Goal: Task Accomplishment & Management: Complete application form

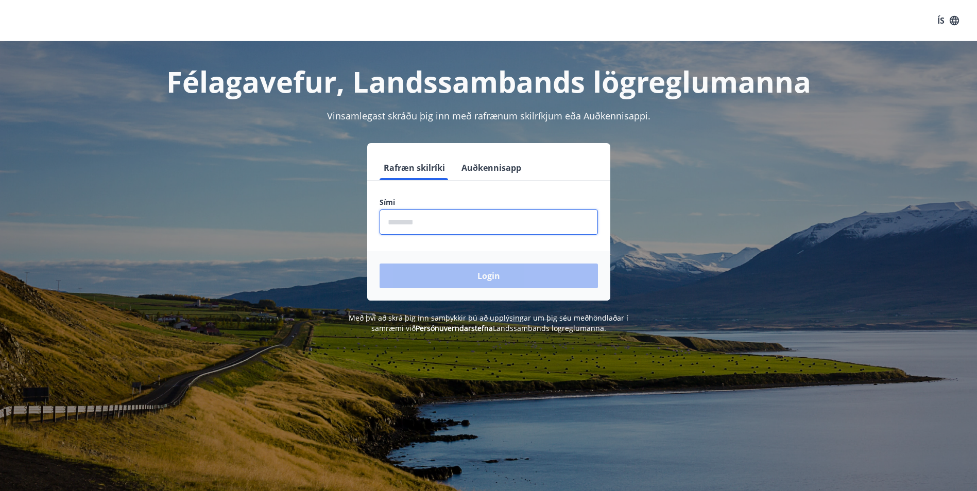
click at [452, 221] on input "phone" at bounding box center [488, 222] width 218 height 25
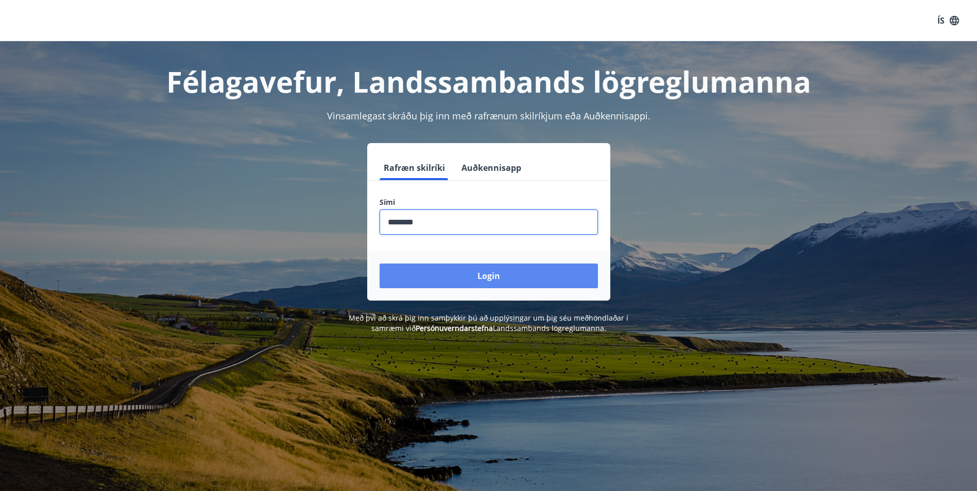
type input "********"
click at [429, 271] on button "Login" at bounding box center [488, 276] width 218 height 25
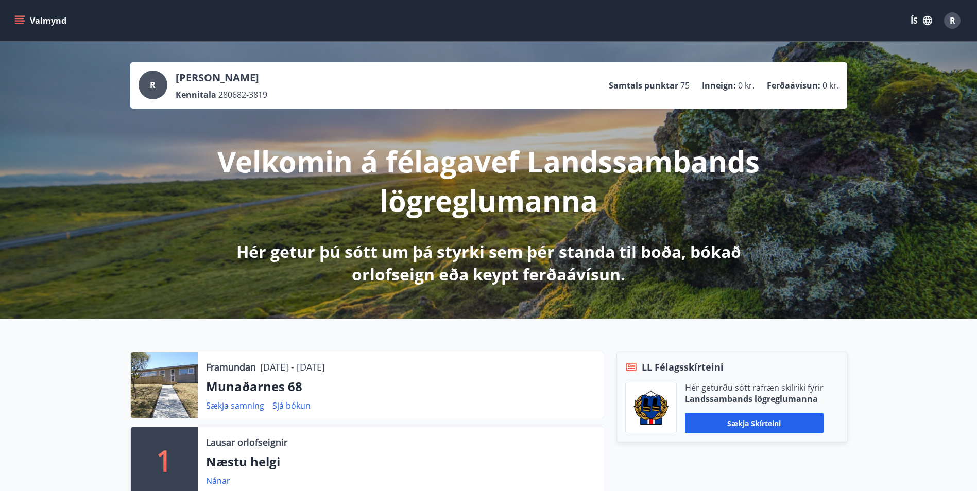
click at [948, 16] on div "R" at bounding box center [952, 20] width 16 height 16
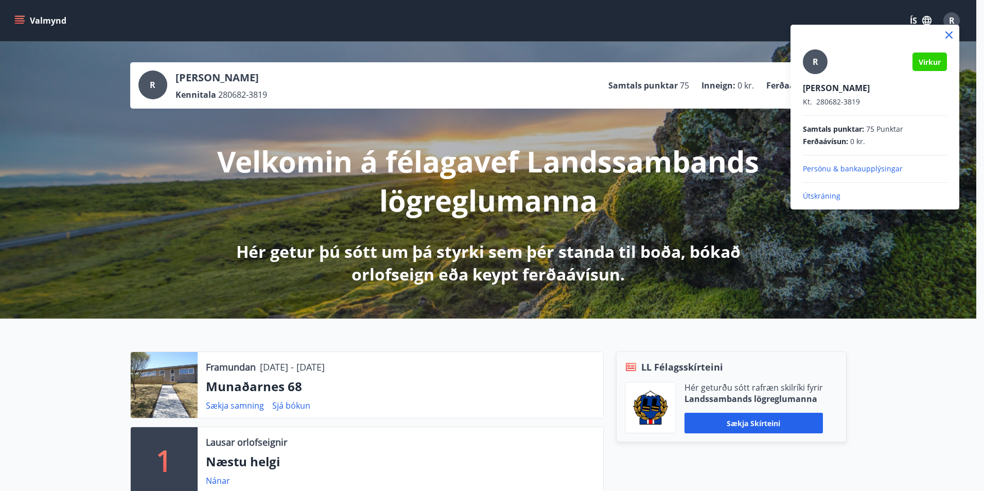
click at [867, 92] on p "Ragnar Már Guðmundsson" at bounding box center [875, 87] width 144 height 11
click at [26, 19] on div at bounding box center [492, 245] width 984 height 491
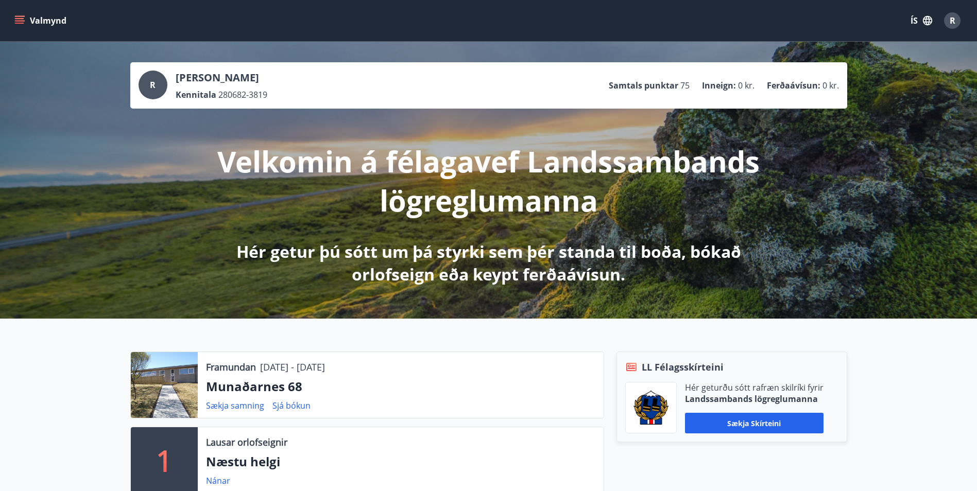
click at [26, 19] on button "Valmynd" at bounding box center [41, 20] width 58 height 19
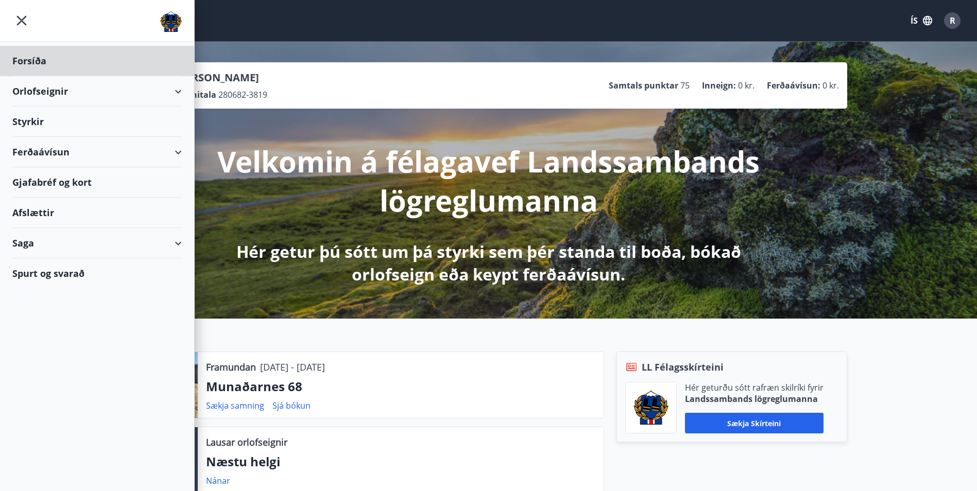
click at [39, 118] on div "Styrkir" at bounding box center [96, 122] width 169 height 30
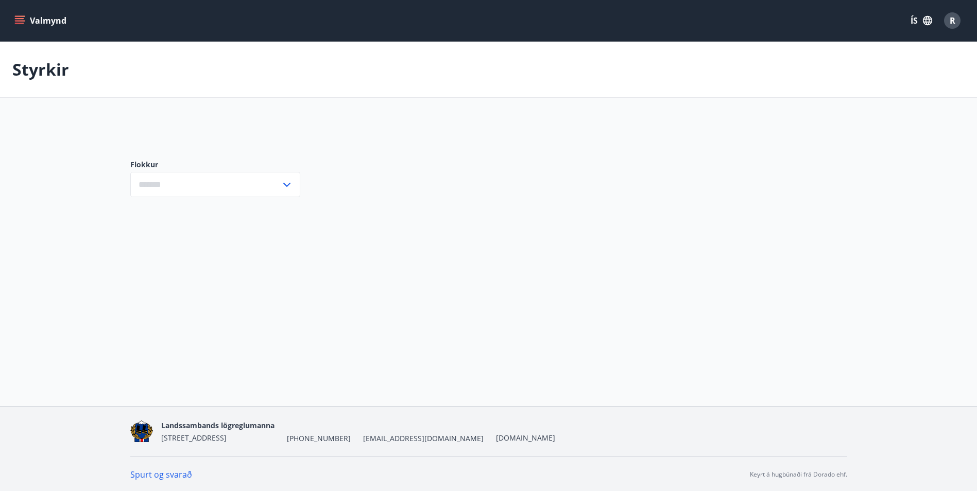
type input "***"
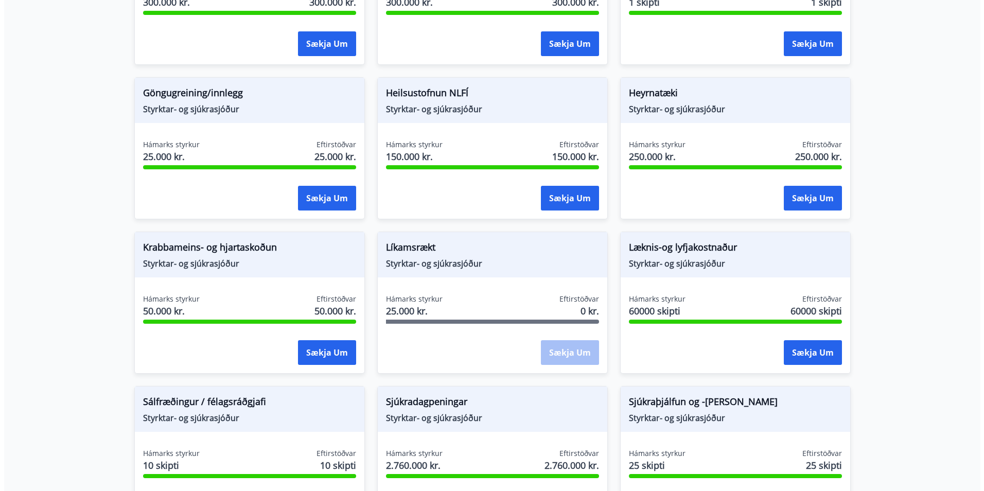
scroll to position [463, 0]
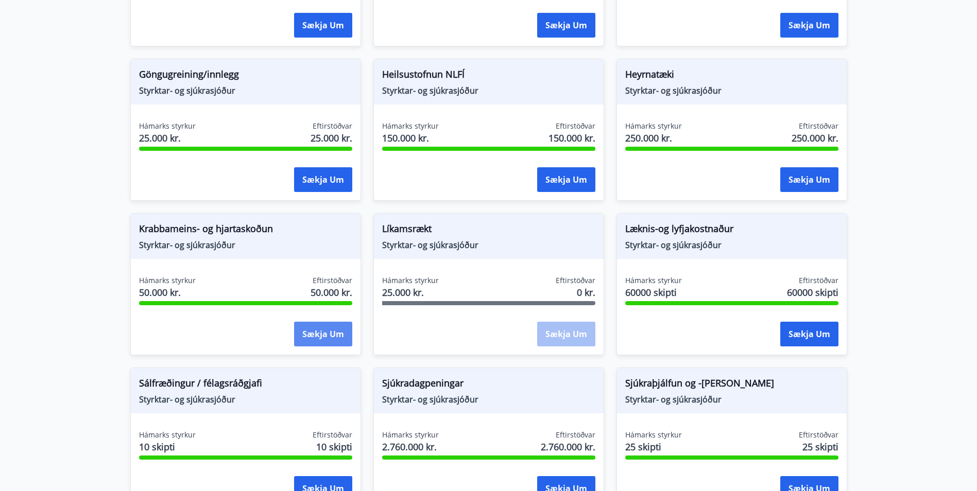
click at [314, 341] on button "Sækja um" at bounding box center [323, 334] width 58 height 25
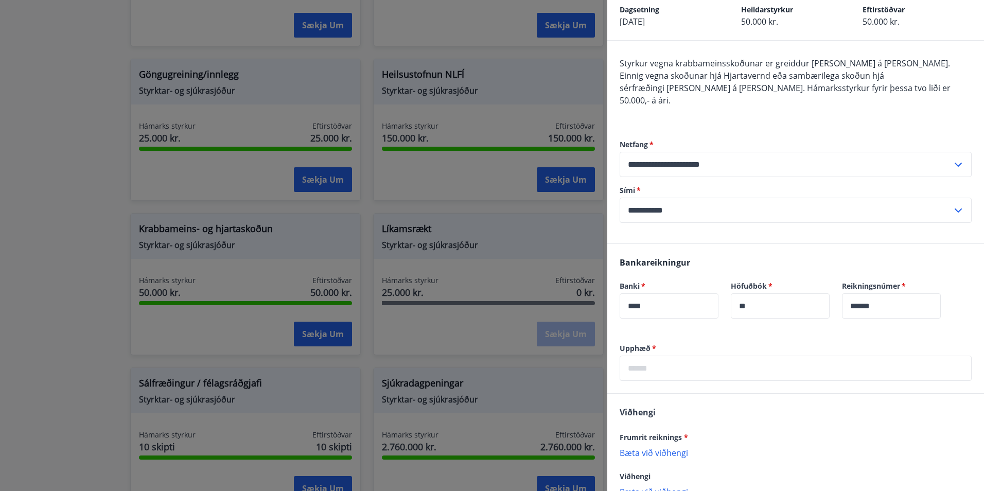
scroll to position [103, 0]
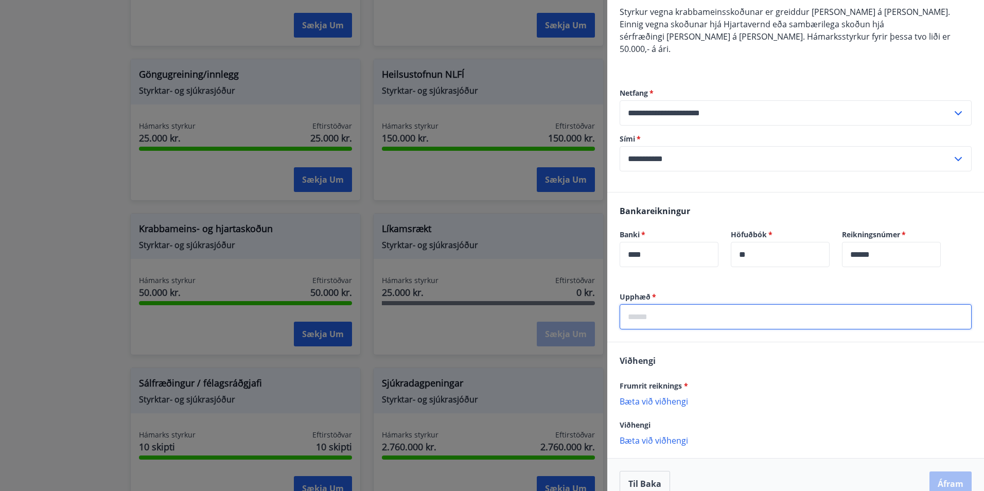
click at [664, 308] on input "text" at bounding box center [796, 316] width 352 height 25
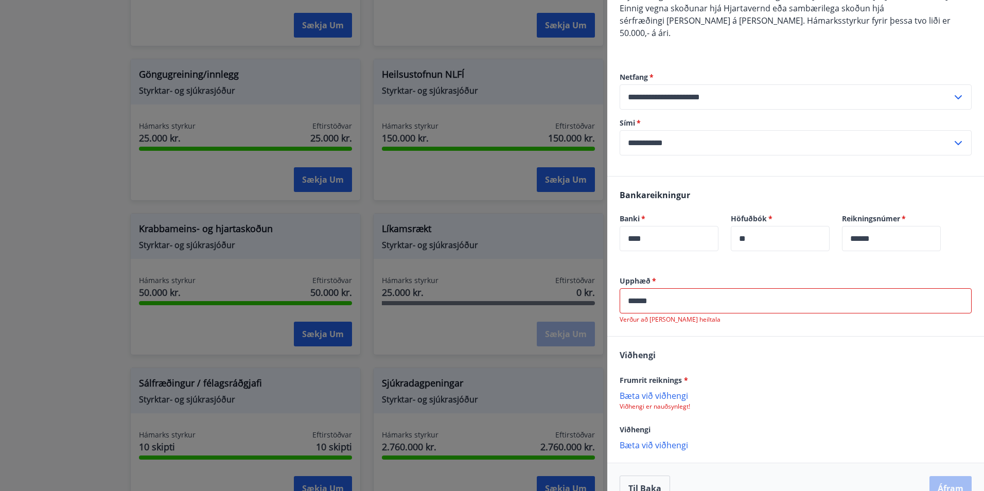
click at [675, 374] on div "Frumrit reiknings * Bæta við viðhengi Viðhengi er nauðsynlegt!" at bounding box center [796, 392] width 352 height 37
click at [656, 390] on p "Bæta við viðhengi" at bounding box center [796, 395] width 352 height 10
click at [639, 289] on input "******" at bounding box center [796, 300] width 352 height 25
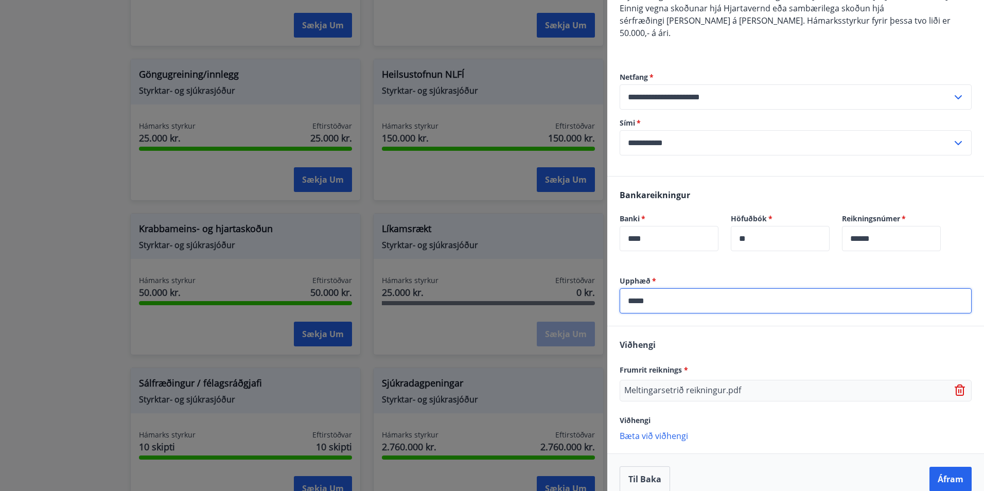
type input "*****"
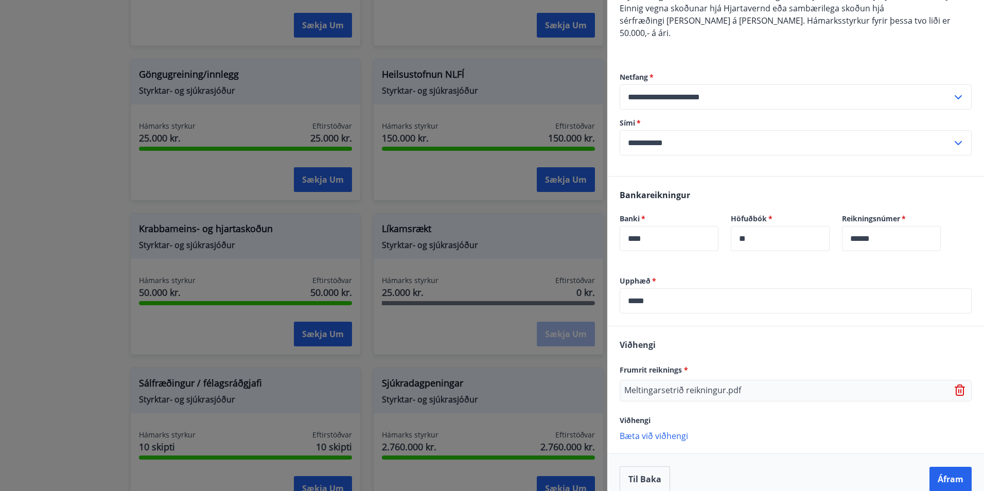
click at [682, 327] on div "Viðhengi Frumrit reiknings * Meltingarsetrið reikningur.pdf Viðhengi Bæta við v…" at bounding box center [795, 389] width 377 height 127
click at [940, 466] on button "Áfram" at bounding box center [951, 478] width 42 height 25
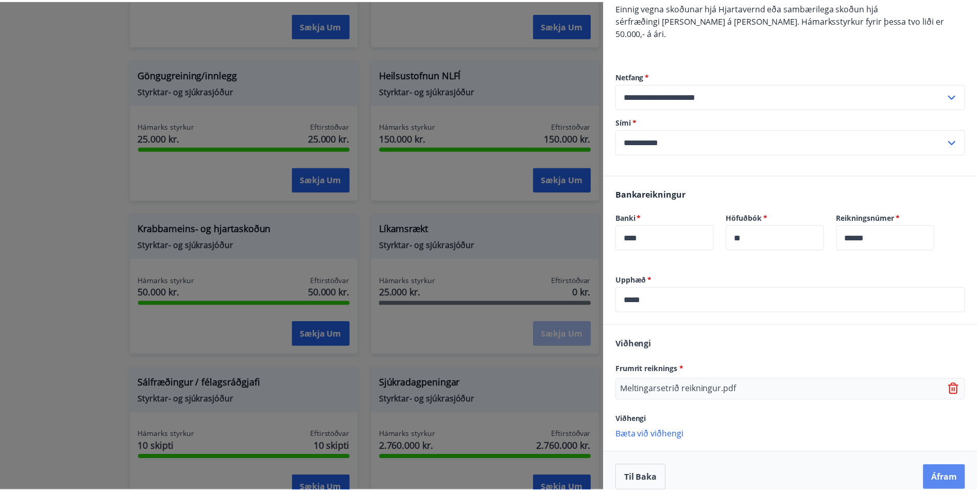
scroll to position [0, 0]
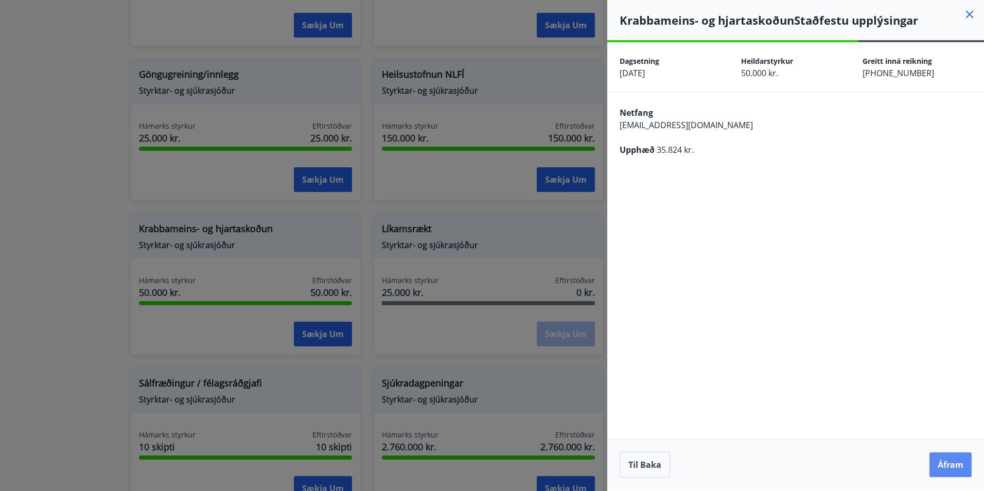
click at [943, 461] on button "Áfram" at bounding box center [951, 464] width 42 height 25
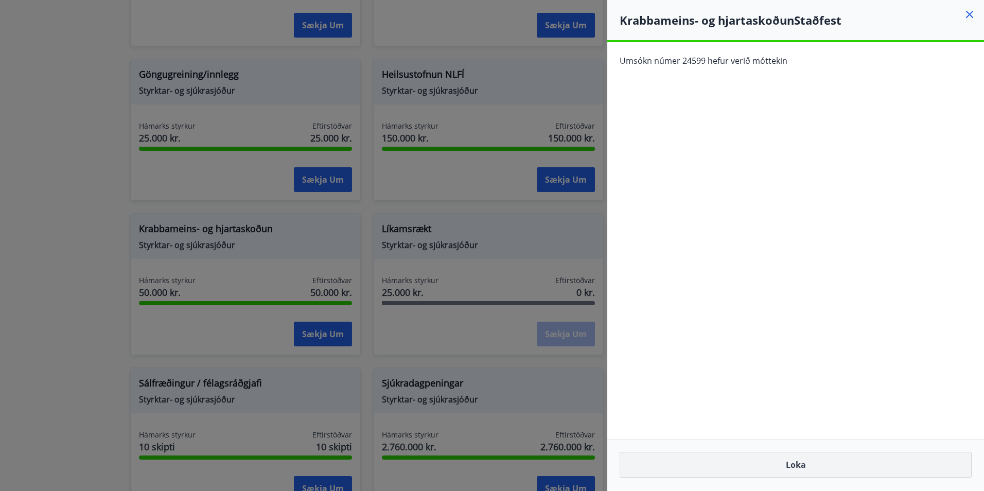
click at [811, 466] on button "Loka" at bounding box center [796, 465] width 352 height 26
